Goal: Check status: Check status

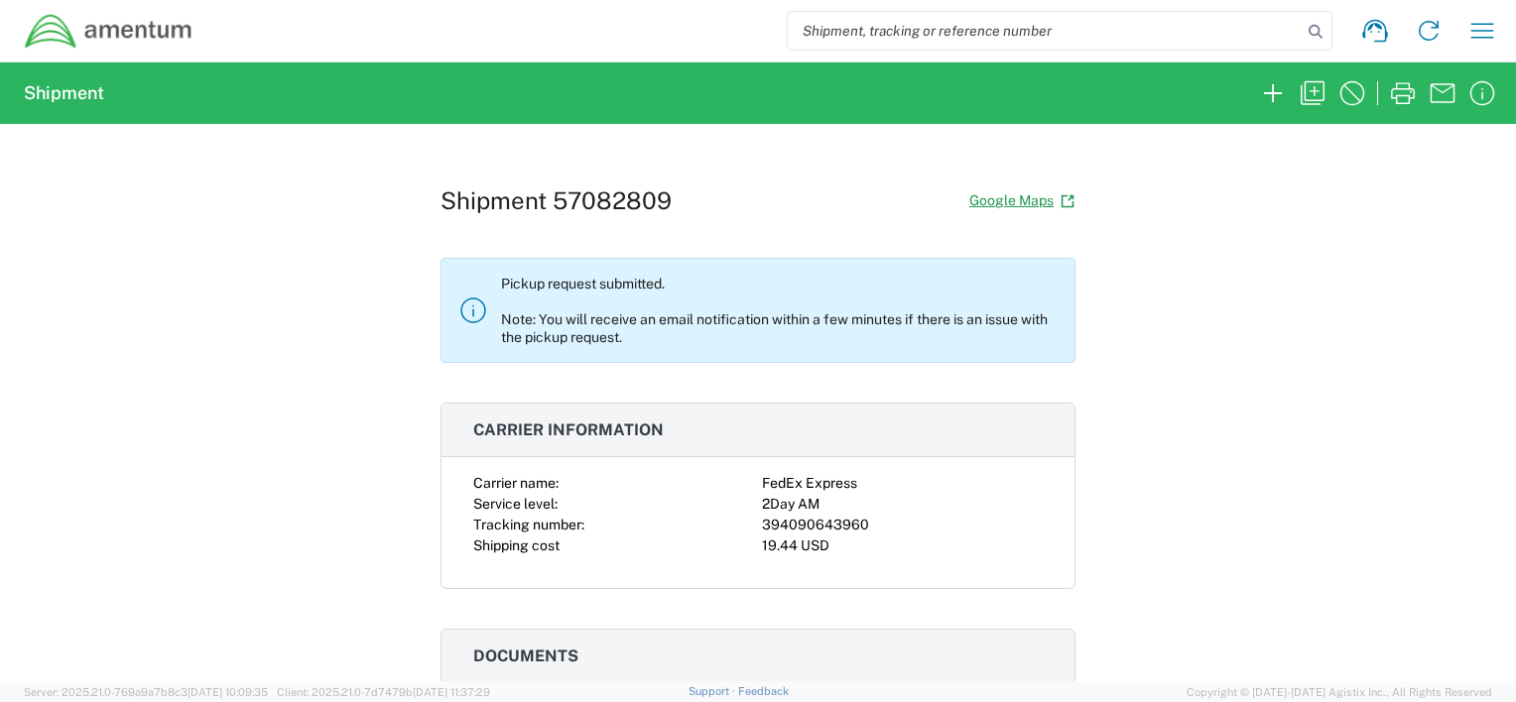
click at [816, 551] on div "19.44 USD" at bounding box center [902, 546] width 281 height 21
click at [818, 550] on div "19.44 USD" at bounding box center [902, 546] width 281 height 21
click at [463, 460] on agx-collapsable-panel "Carrier information Carrier name: FedEx Express Service level: 2Day AM Tracking…" at bounding box center [758, 496] width 635 height 187
click at [466, 460] on agx-collapsable-panel "Carrier information Carrier name: FedEx Express Service level: 2Day AM Tracking…" at bounding box center [758, 496] width 635 height 187
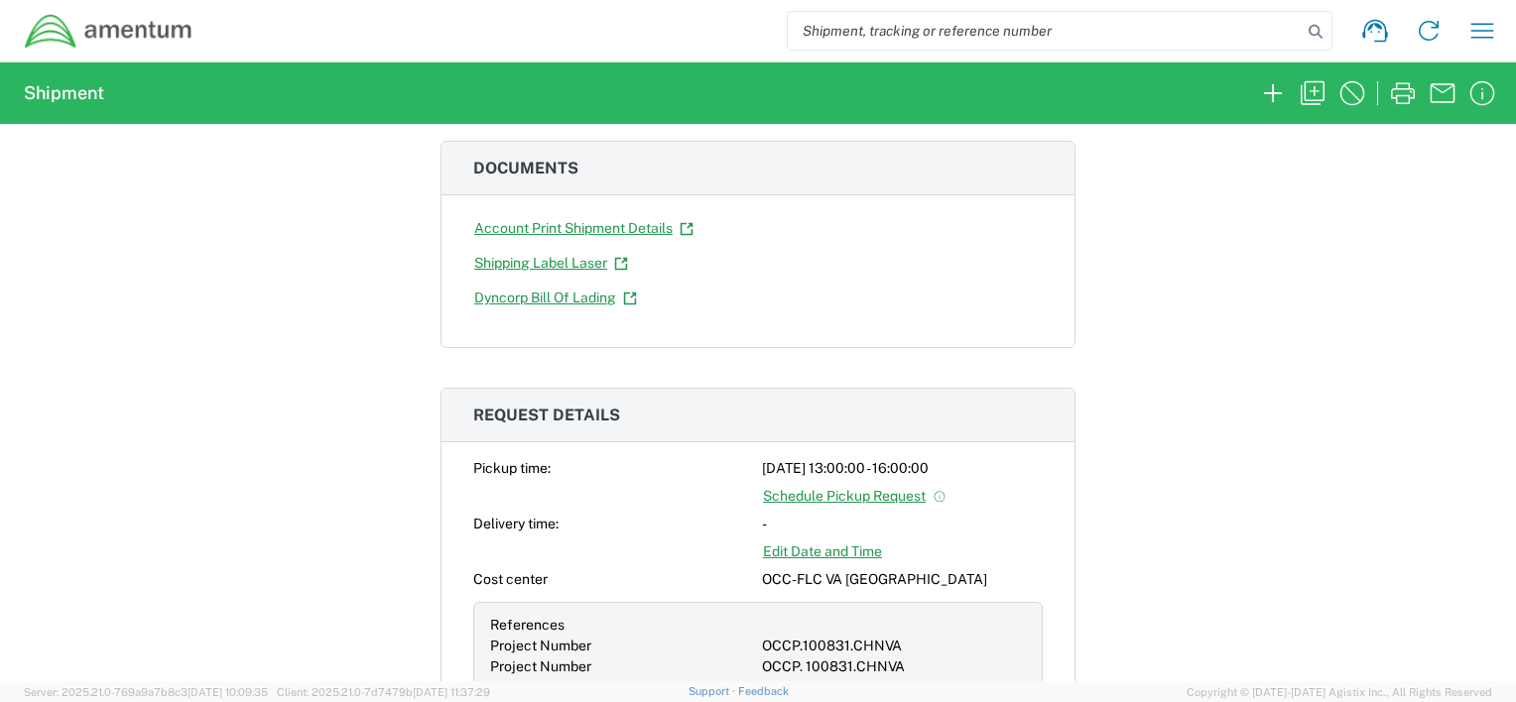
click at [1481, 408] on div "Shipment 57082809 Google Maps Pickup request submitted. Note: You will receive …" at bounding box center [758, 403] width 1516 height 558
click at [1481, 254] on div "Shipment 57082809 Google Maps Pickup request submitted. Note: You will receive …" at bounding box center [758, 403] width 1516 height 558
click at [0, 547] on html "Shipment request Shipment tracking Shipment estimator Desktop shipment request …" at bounding box center [758, 351] width 1516 height 702
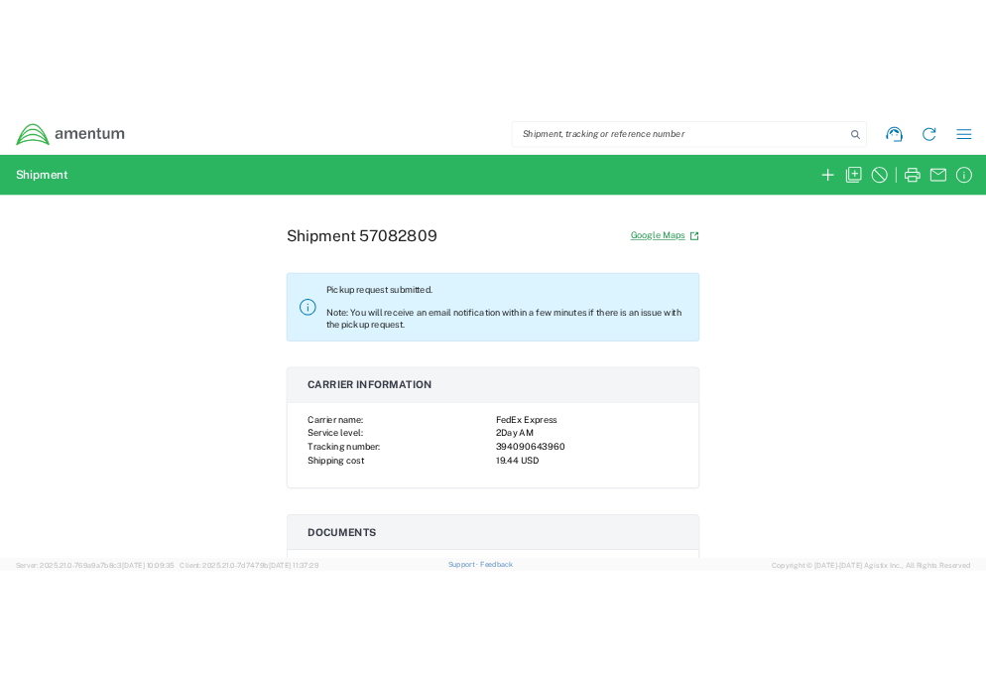
scroll to position [0, 0]
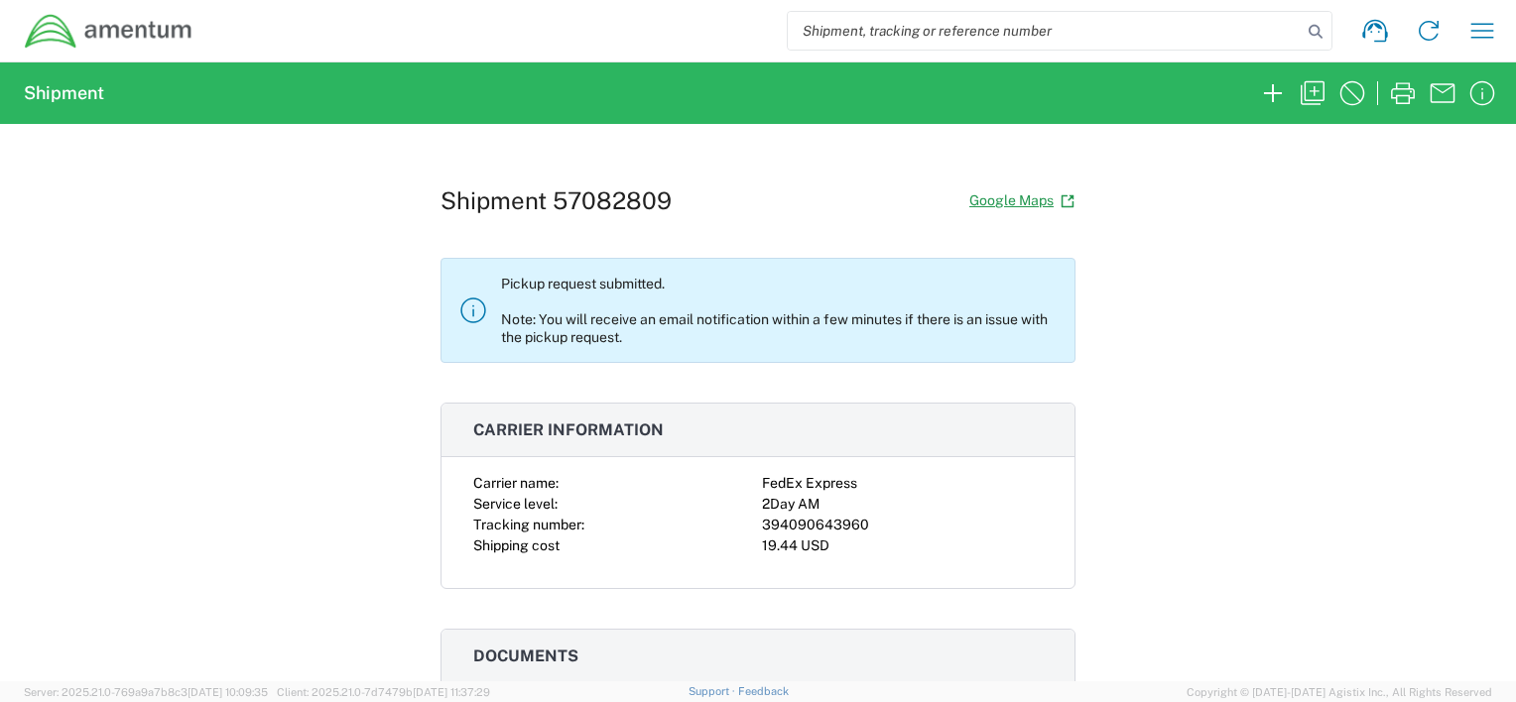
click at [1404, 392] on div "Shipment 57082809 Google Maps Pickup request submitted. Note: You will receive …" at bounding box center [758, 403] width 1516 height 558
click at [1404, 391] on div "Shipment 57082809 Google Maps Pickup request submitted. Note: You will receive …" at bounding box center [758, 403] width 1516 height 558
click at [1405, 391] on div "Shipment 57082809 Google Maps Pickup request submitted. Note: You will receive …" at bounding box center [758, 403] width 1516 height 558
drag, startPoint x: 1405, startPoint y: 391, endPoint x: 1413, endPoint y: 331, distance: 60.1
click at [1413, 331] on div "Shipment 57082809 Google Maps Pickup request submitted. Note: You will receive …" at bounding box center [758, 403] width 1516 height 558
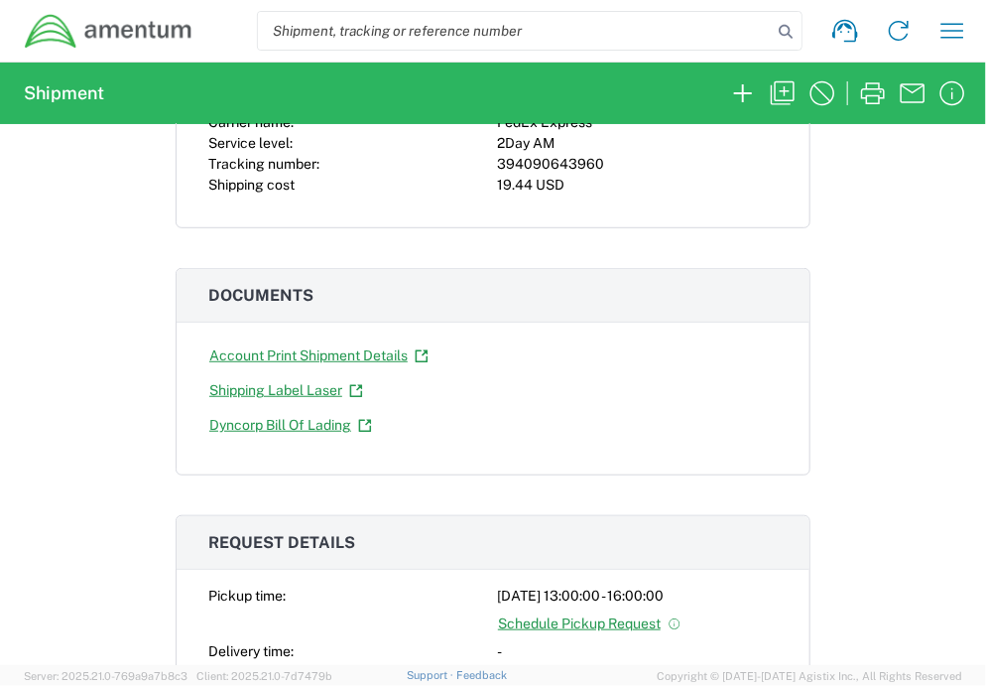
scroll to position [298, 0]
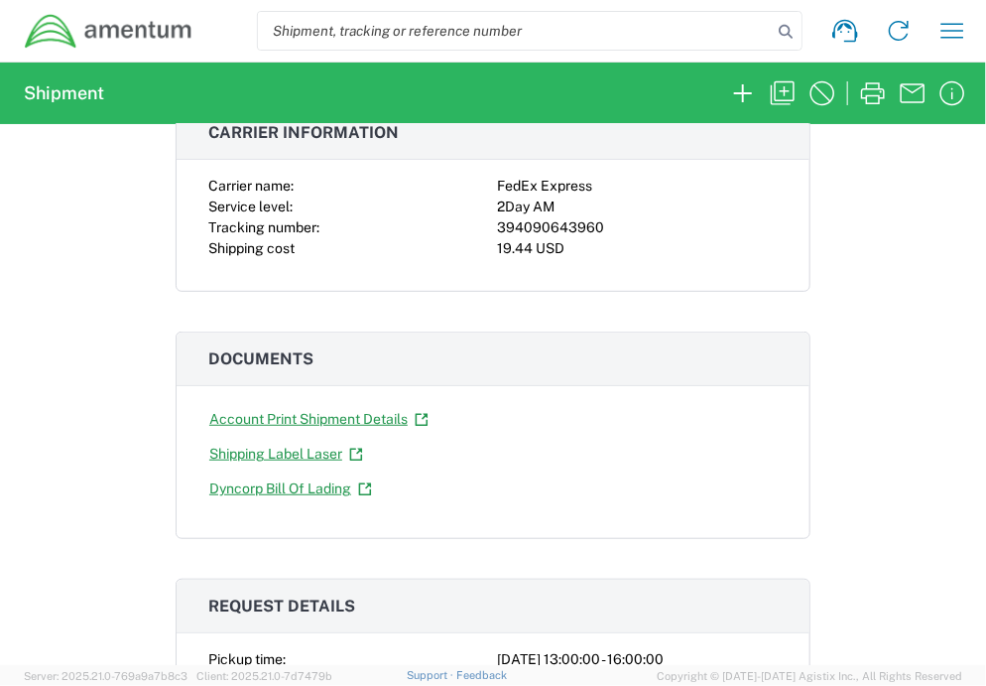
click at [761, 278] on div "Carrier name: FedEx Express Service level: 2Day AM Tracking number: 39409064396…" at bounding box center [493, 233] width 633 height 115
